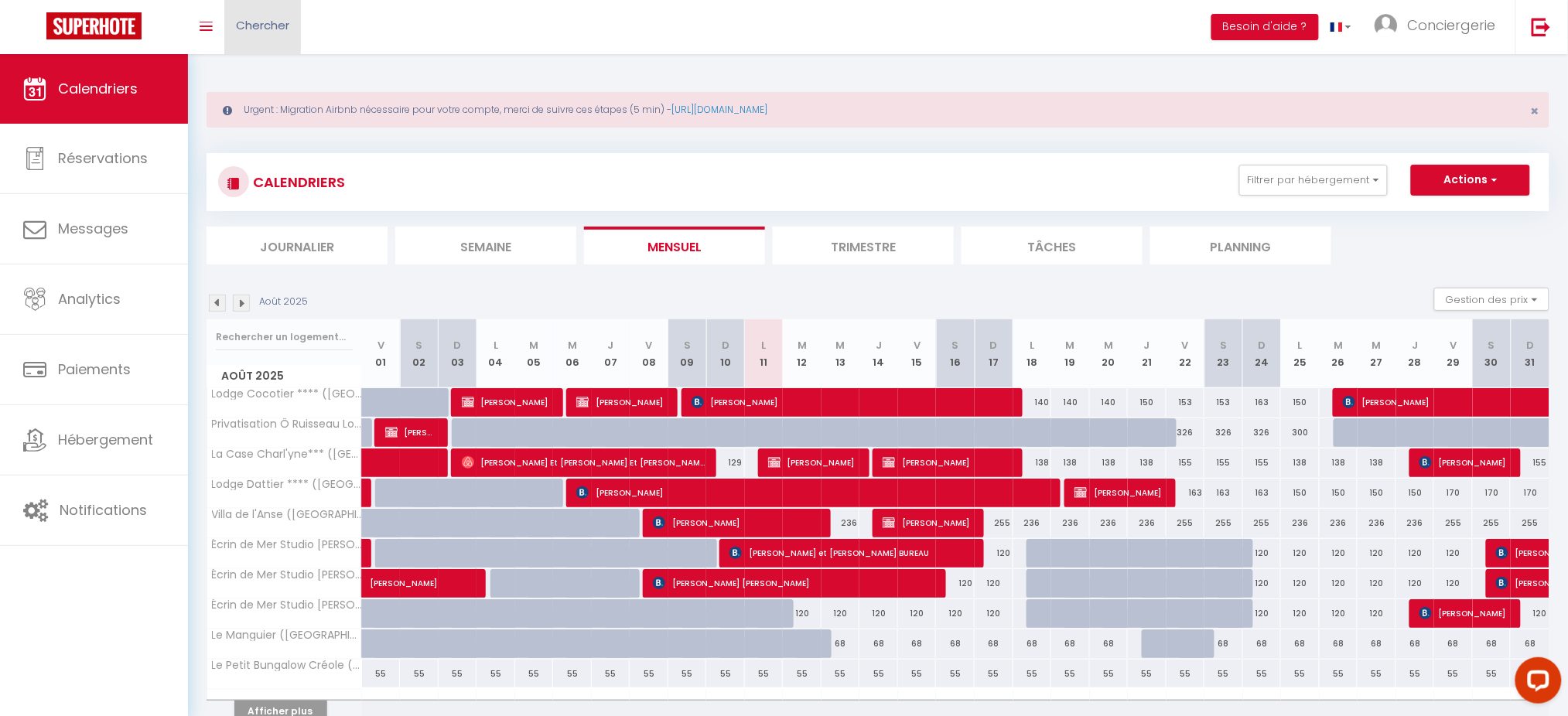
click at [286, 29] on span "Chercher" at bounding box center [262, 25] width 54 height 16
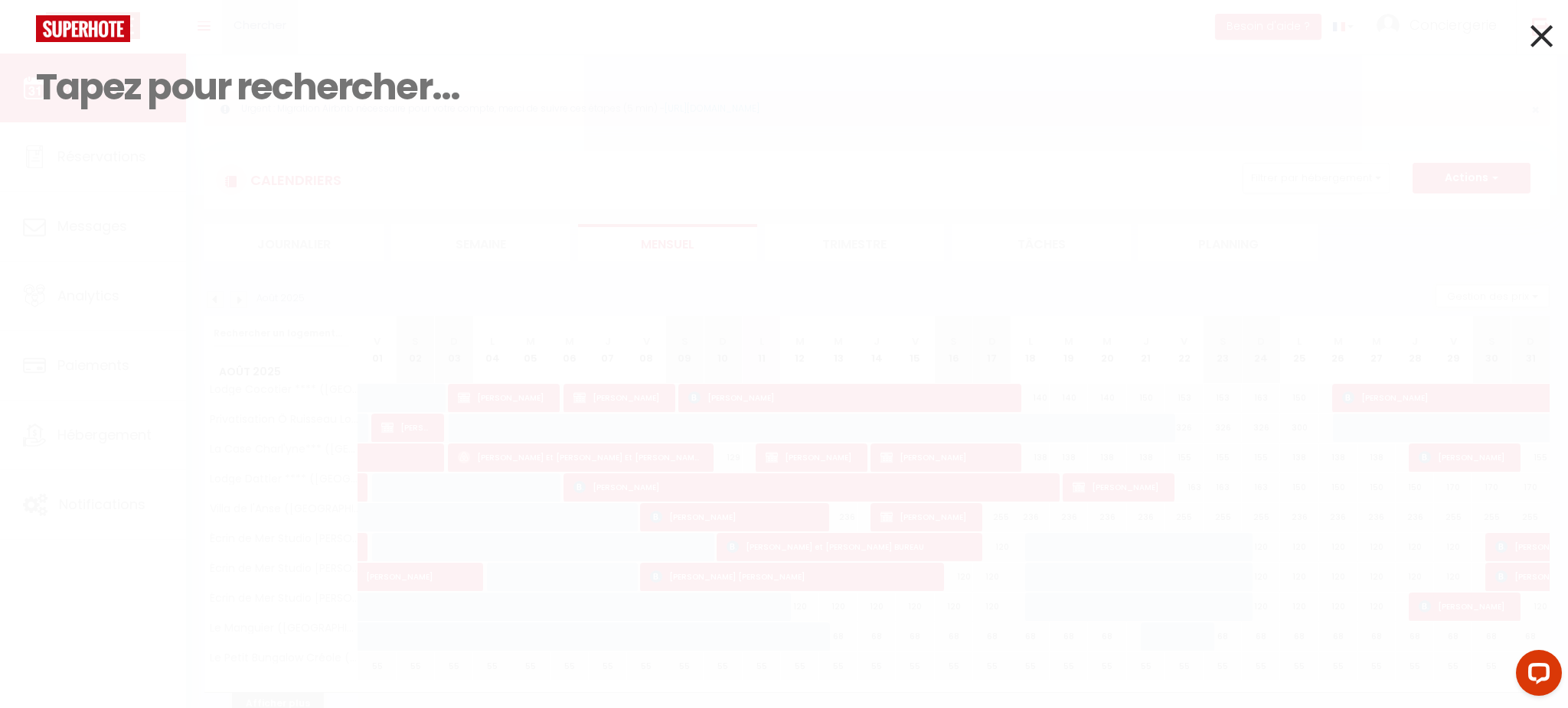
paste input "5665126"
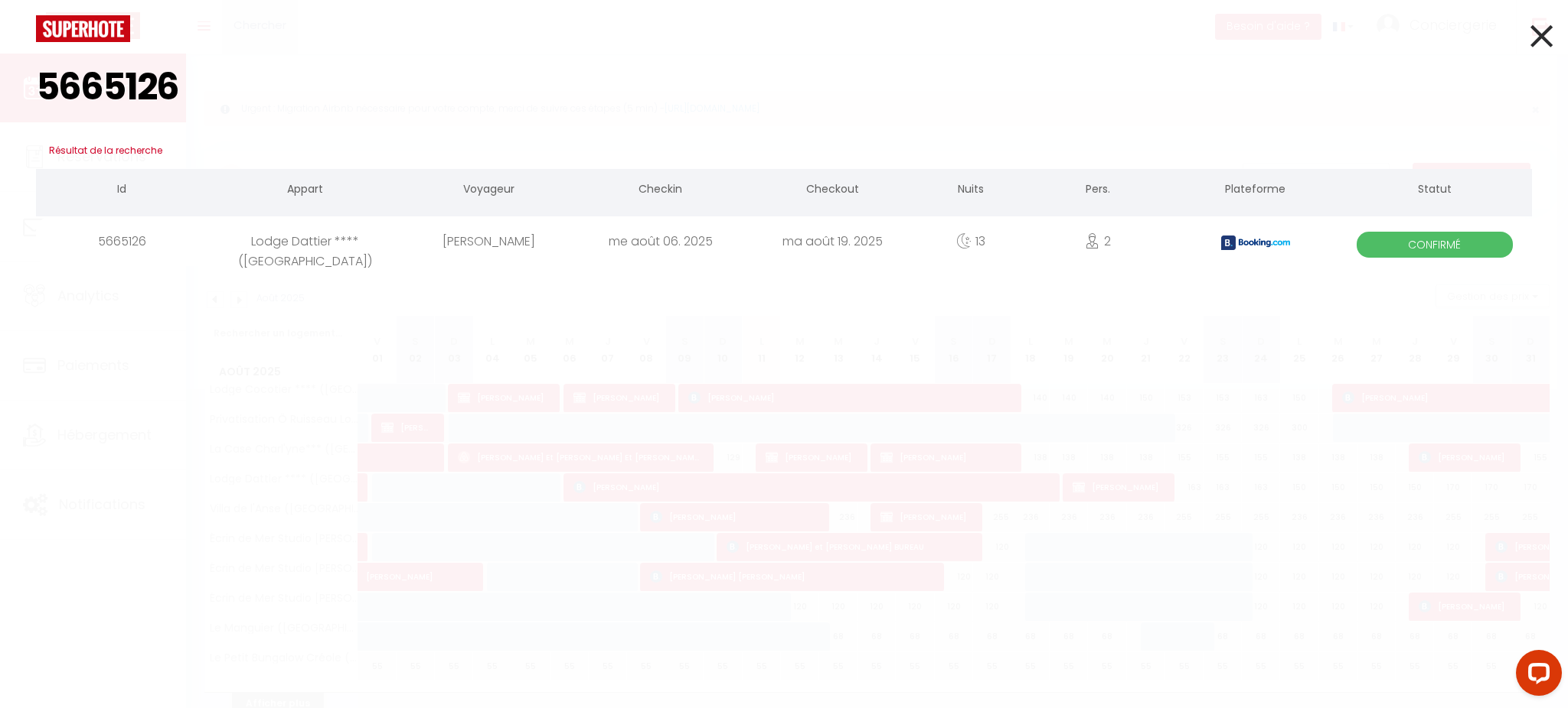
type input "5665126"
click at [180, 233] on div "5665126" at bounding box center [122, 241] width 172 height 49
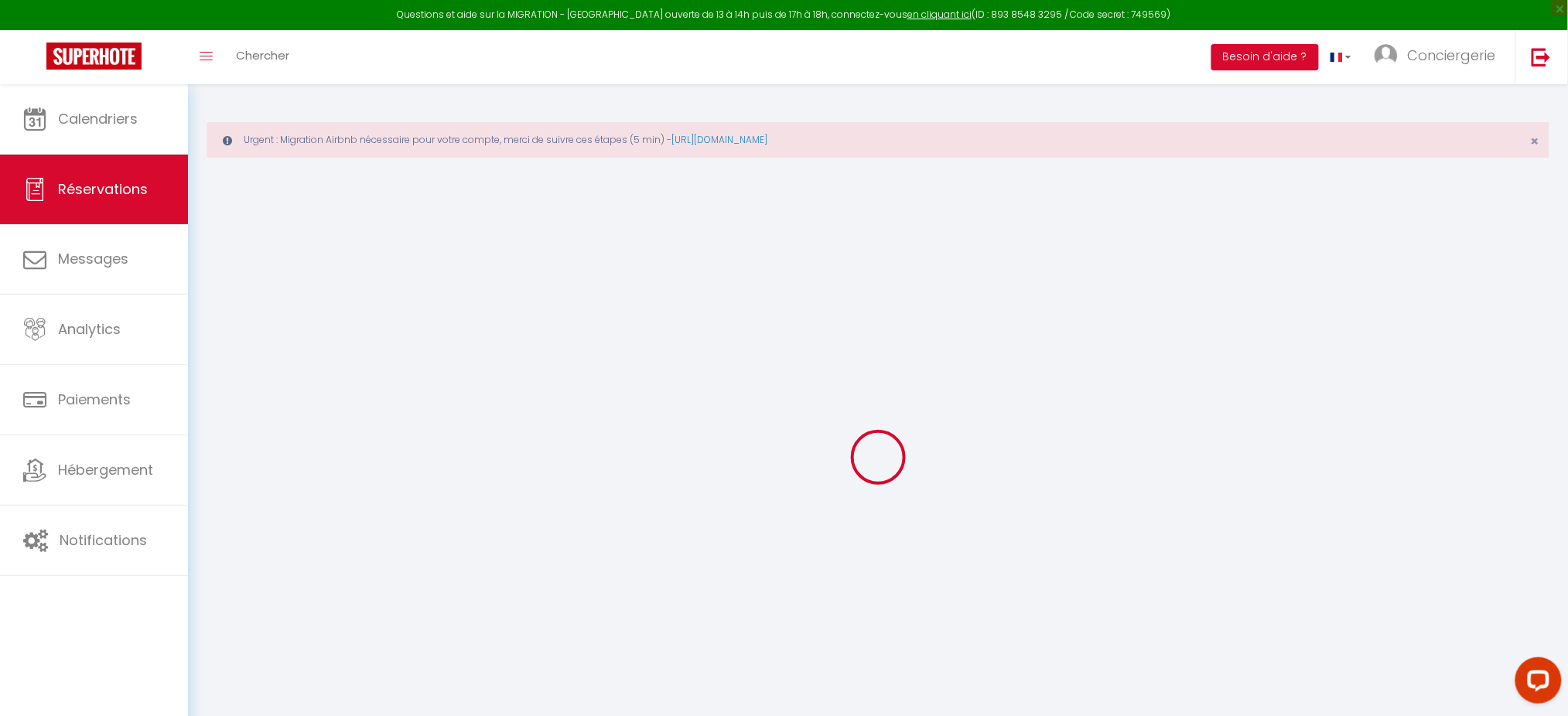
select select
checkbox input "false"
select select
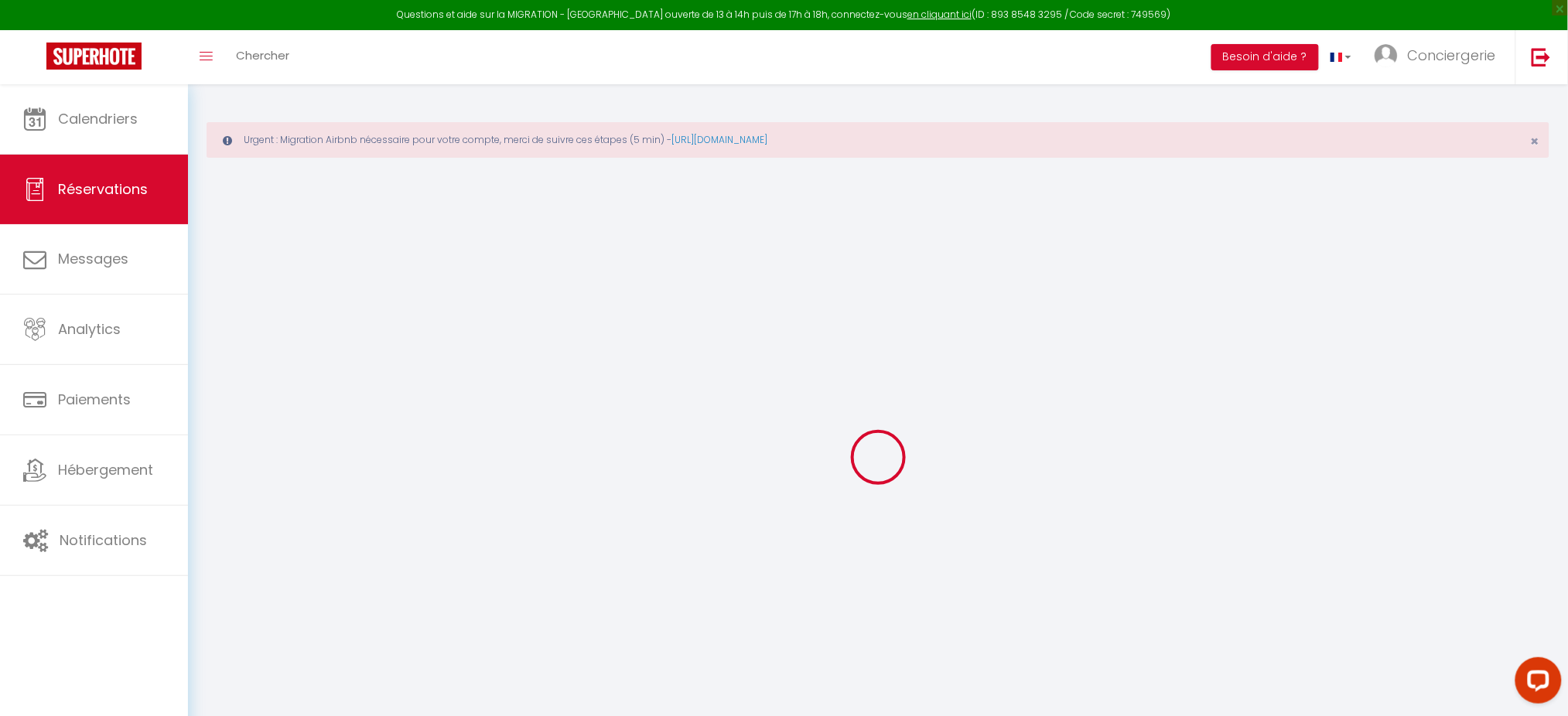
checkbox input "false"
select select
checkbox input "false"
type textarea "Vous avez reçu une carte de crédit virtuelle pour cette réservation.Vous pourre…"
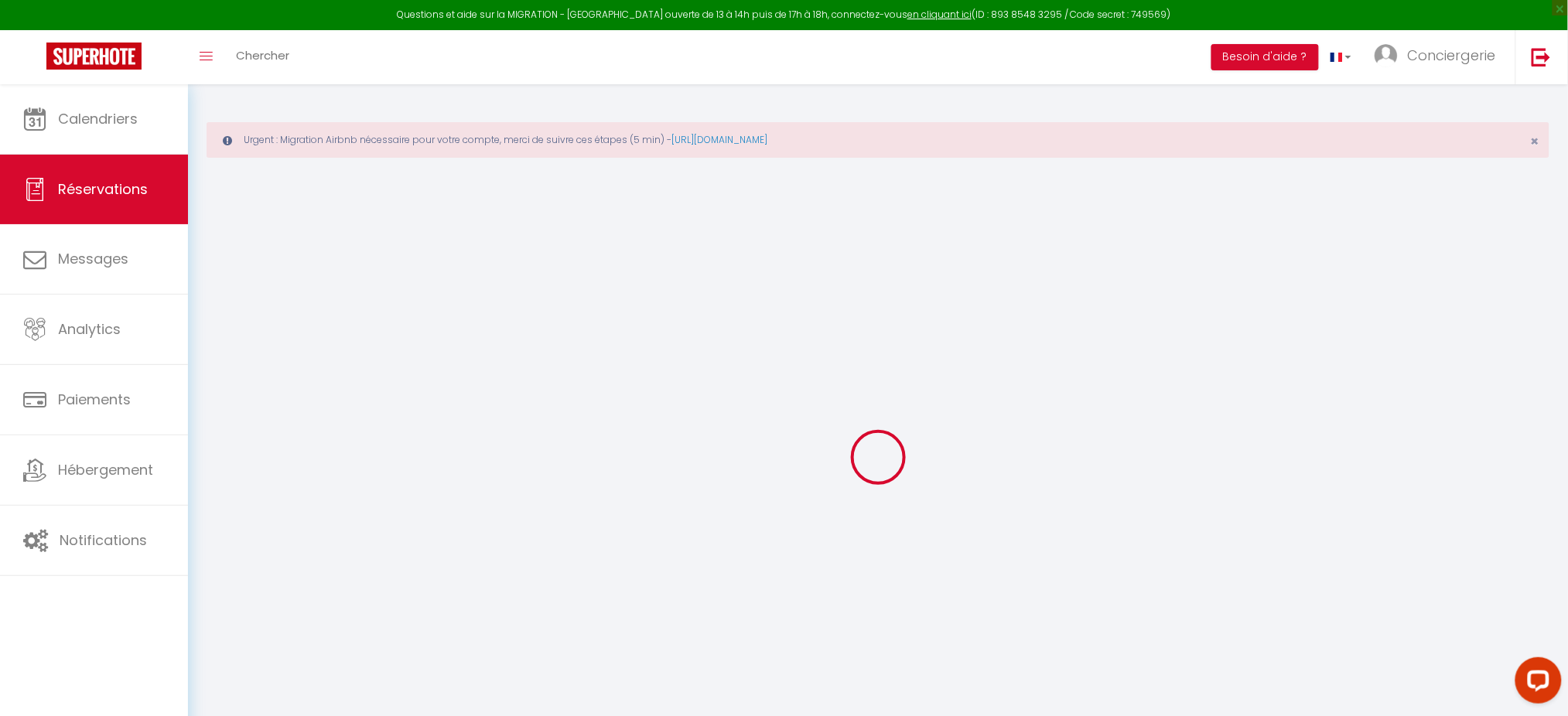
type input "90"
type input "78"
select select
checkbox input "false"
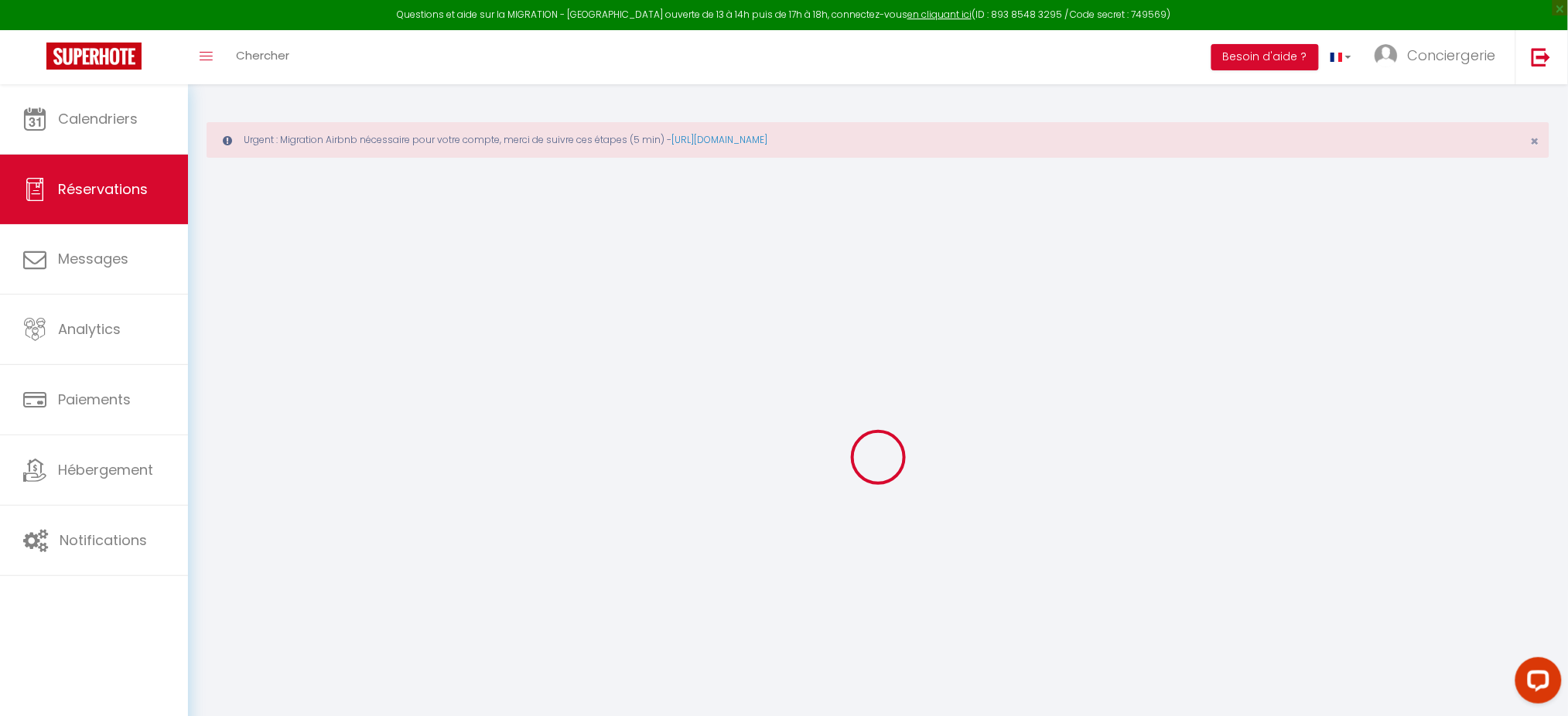
select select
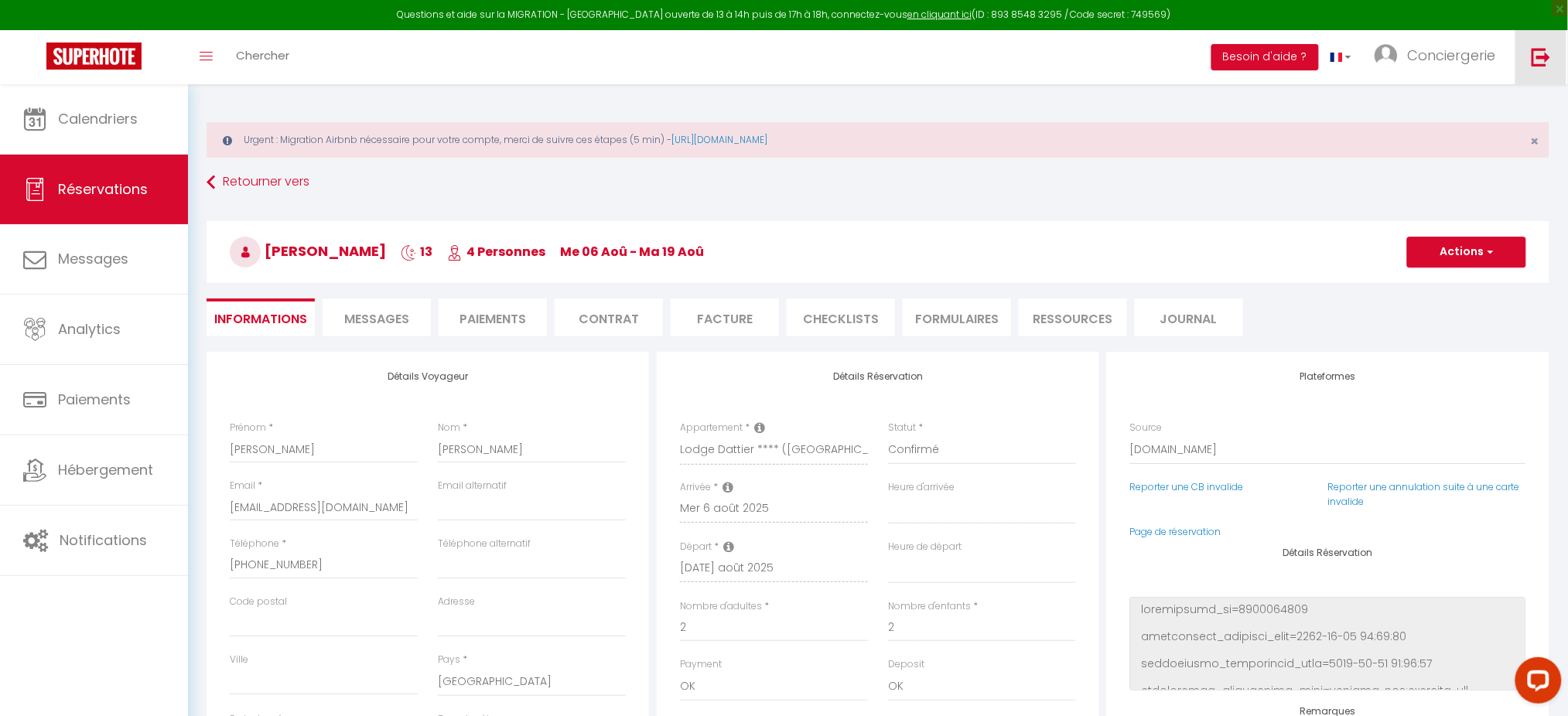
click at [1549, 43] on link at bounding box center [1541, 57] width 51 height 55
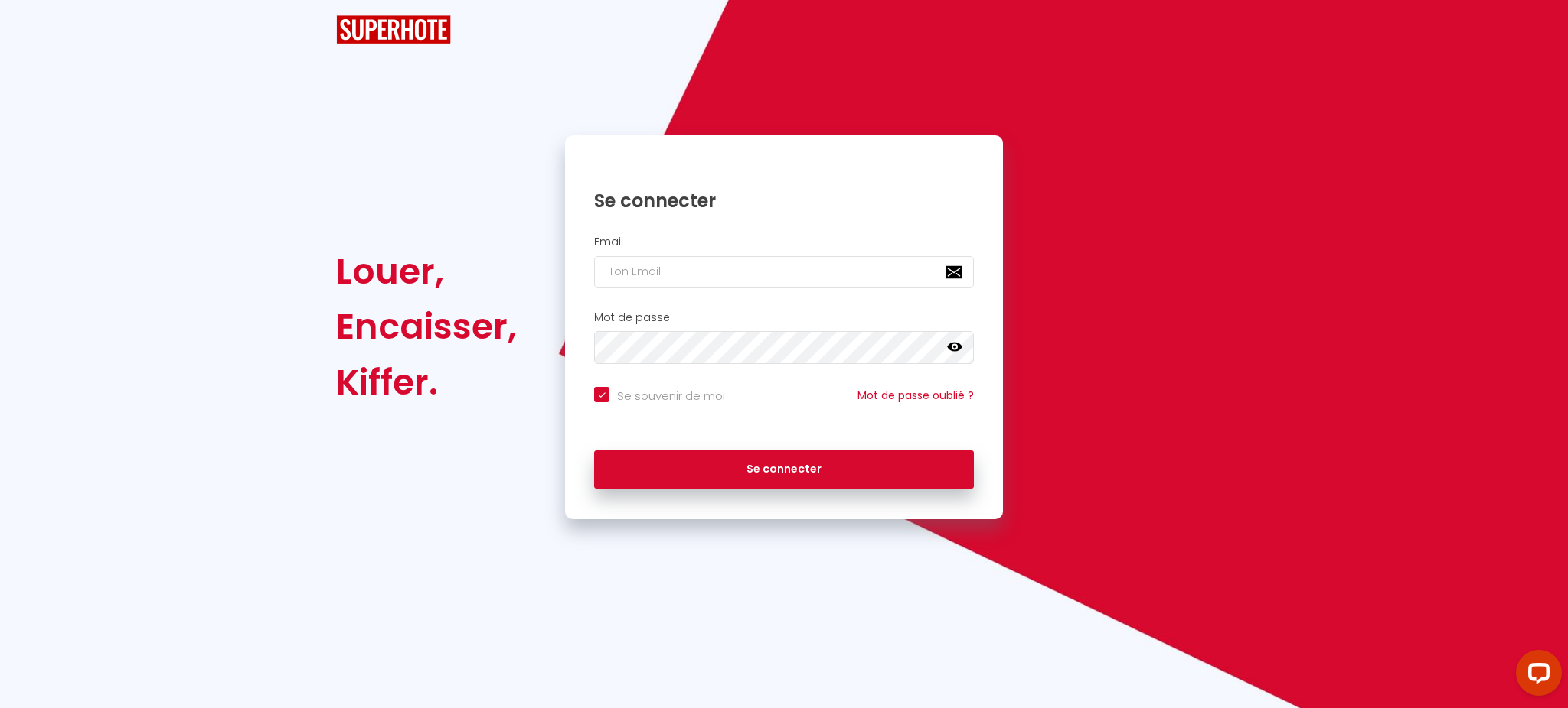
checkbox input "true"
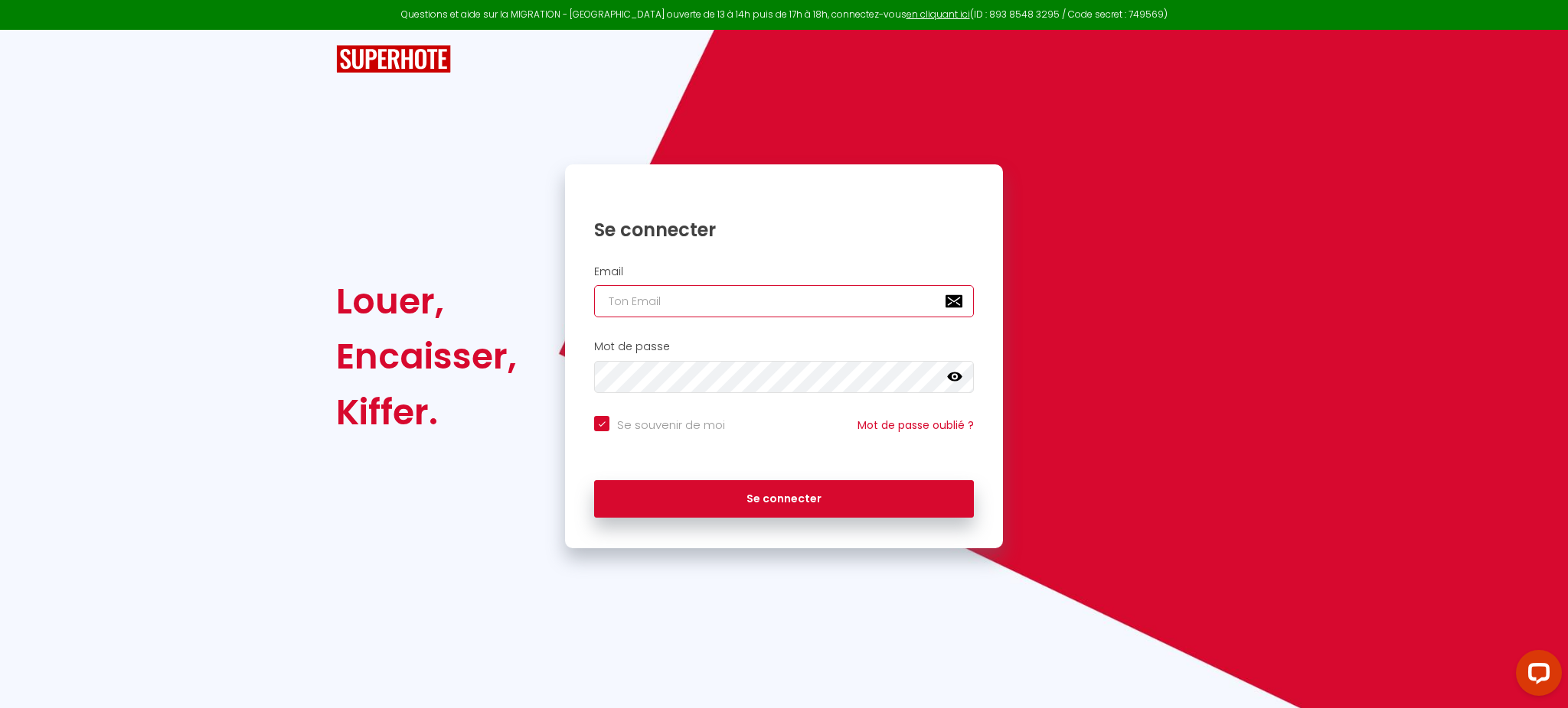
type input "[PERSON_NAME][EMAIL_ADDRESS][DOMAIN_NAME]"
checkbox input "true"
click at [786, 289] on input "[PERSON_NAME][EMAIL_ADDRESS][DOMAIN_NAME]" at bounding box center [784, 301] width 380 height 32
paste input "davin.location@gmai"
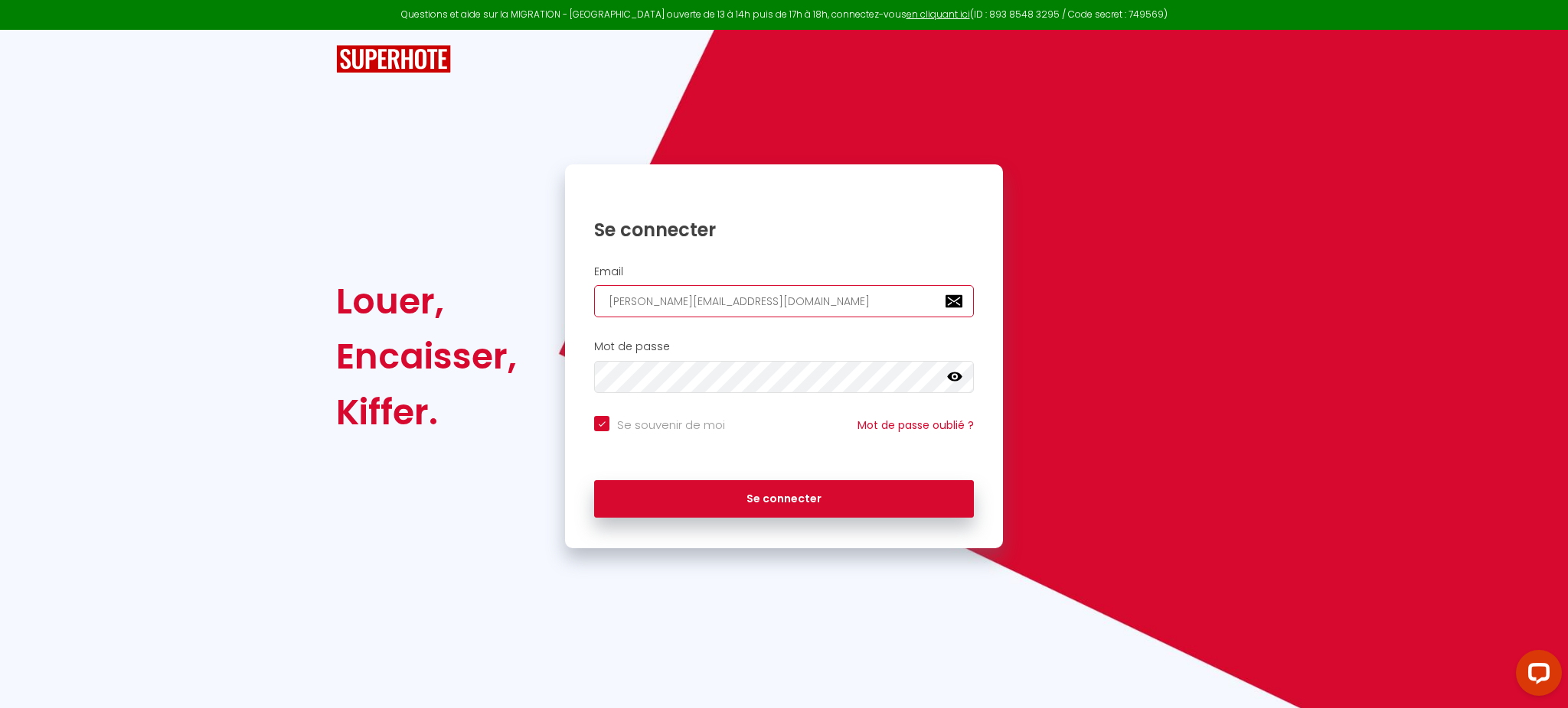
type input "[EMAIL_ADDRESS][DOMAIN_NAME]"
checkbox input "true"
click at [786, 289] on input "[EMAIL_ADDRESS][DOMAIN_NAME]" at bounding box center [784, 301] width 380 height 32
click at [720, 300] on input "[EMAIL_ADDRESS][DOMAIN_NAME]" at bounding box center [784, 301] width 380 height 32
type input "[EMAIL_ADDRESS][DOMAIN_NAME]"
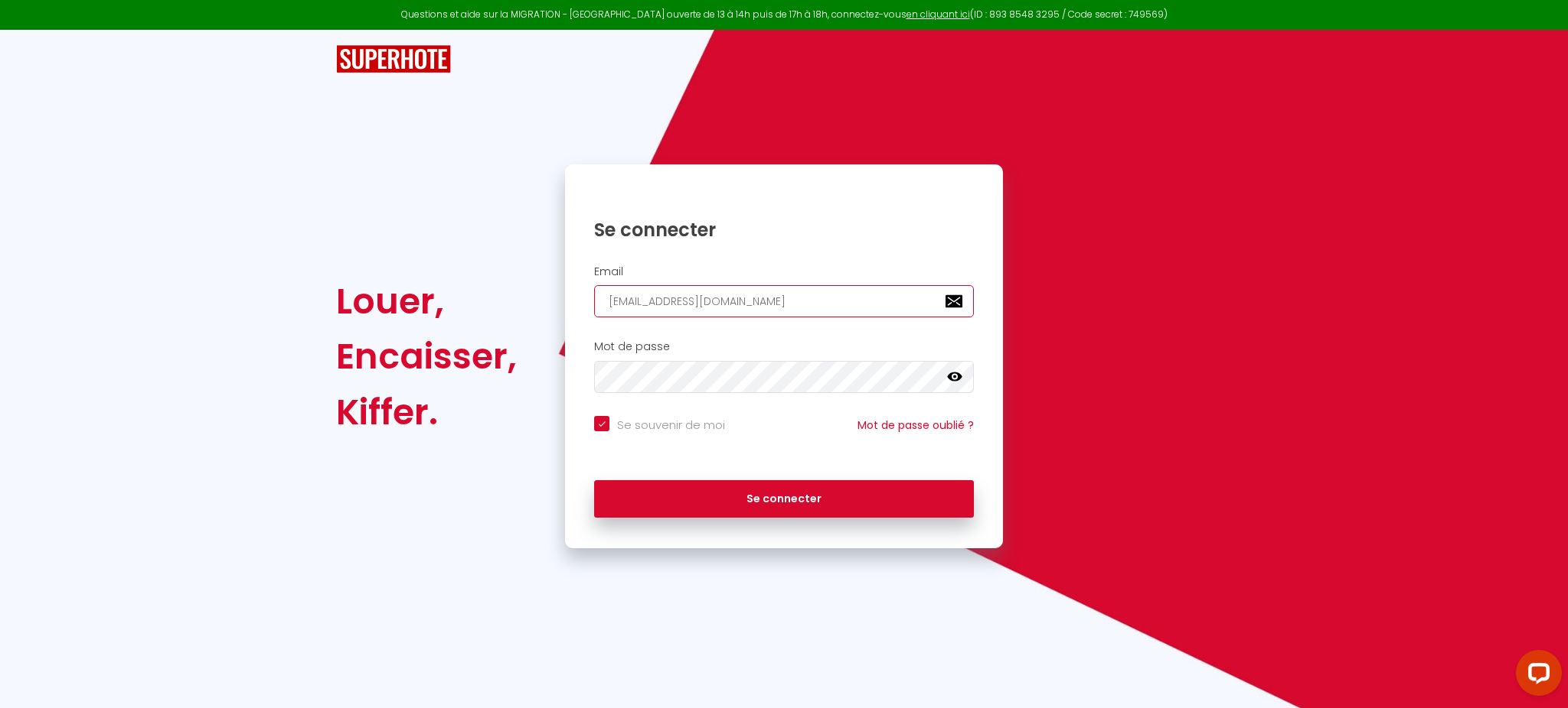
checkbox input "true"
type input "[EMAIL_ADDRESS][DOMAIN_NAME]"
click at [594, 480] on button "Se connecter" at bounding box center [784, 499] width 380 height 39
checkbox input "true"
click at [760, 295] on input "[EMAIL_ADDRESS][DOMAIN_NAME]" at bounding box center [784, 301] width 380 height 32
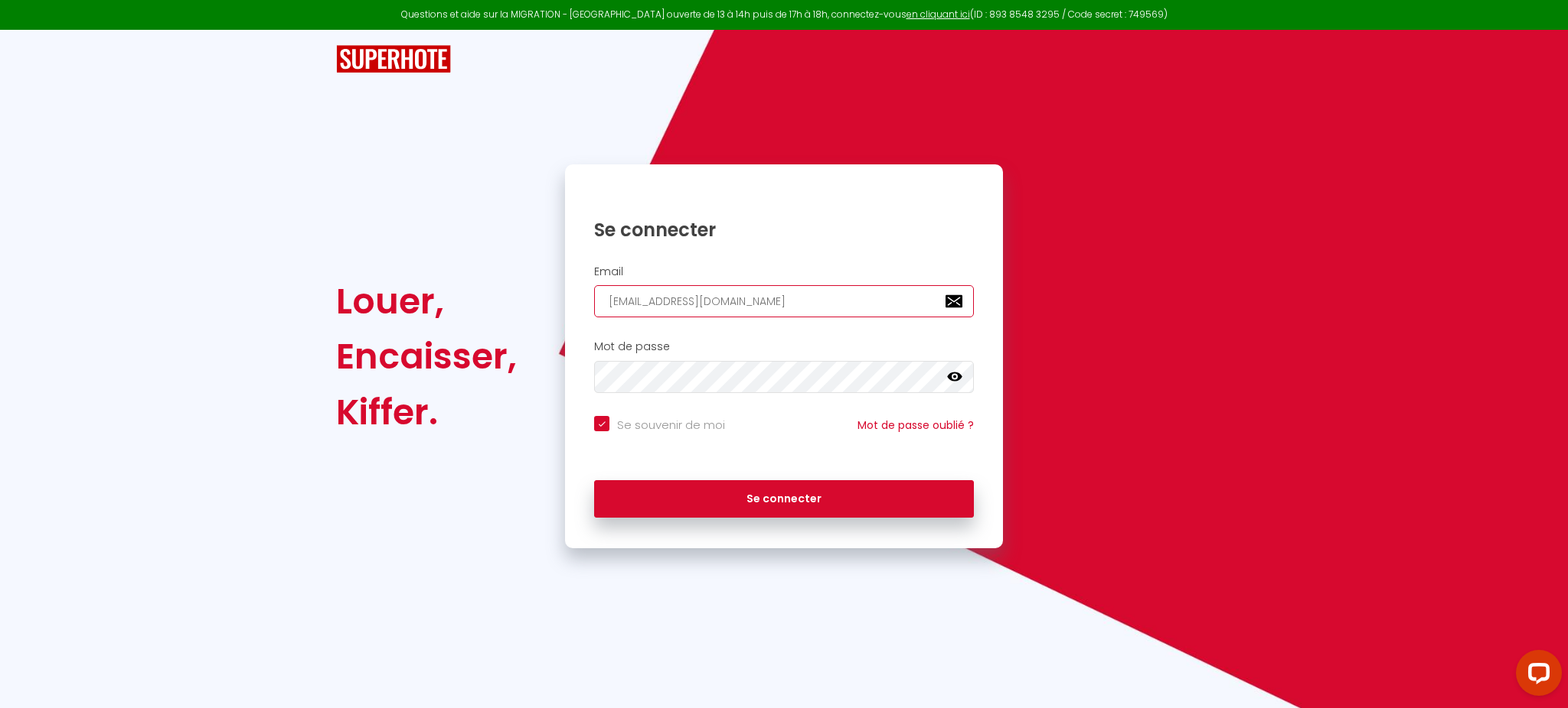
click at [760, 295] on input "[EMAIL_ADDRESS][DOMAIN_NAME]" at bounding box center [784, 301] width 380 height 32
paste input "[EMAIL_ADDRESS][DOMAIN_NAME]"
type input "[EMAIL_ADDRESS][DOMAIN_NAME]"
checkbox input "true"
click at [760, 295] on input "[EMAIL_ADDRESS][DOMAIN_NAME]" at bounding box center [784, 301] width 380 height 32
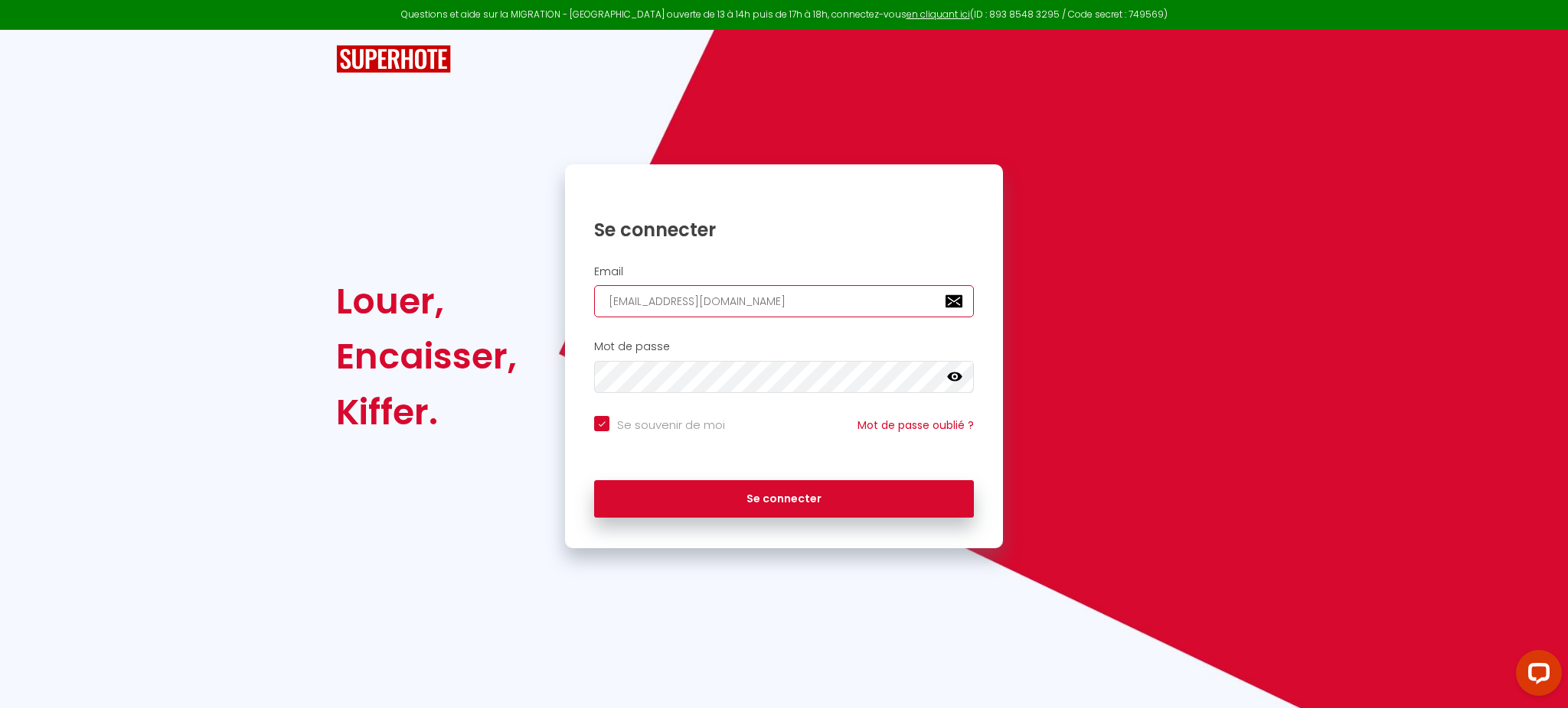
type input "[EMAIL_ADDRESS][DOMAIN_NAME]"
click at [594, 480] on button "Se connecter" at bounding box center [784, 499] width 380 height 39
checkbox input "true"
